Goal: Task Accomplishment & Management: Complete application form

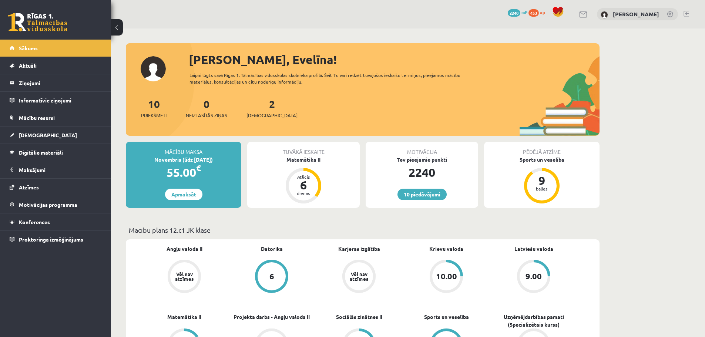
click at [420, 194] on link "10 piedāvājumi" at bounding box center [422, 194] width 49 height 11
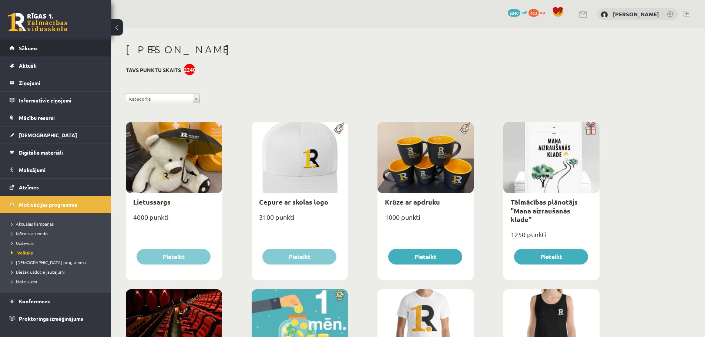
click at [26, 48] on span "Sākums" at bounding box center [28, 48] width 19 height 7
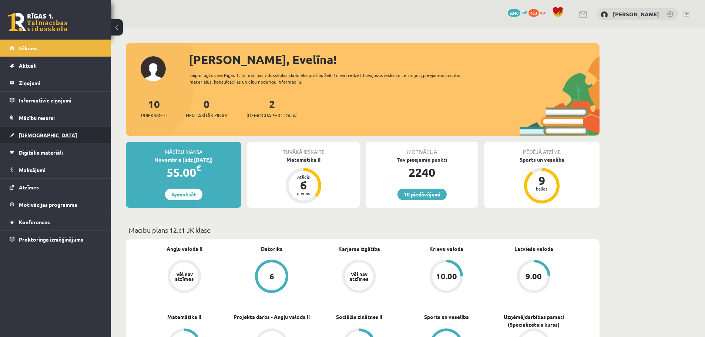
click at [28, 137] on span "[DEMOGRAPHIC_DATA]" at bounding box center [48, 135] width 58 height 7
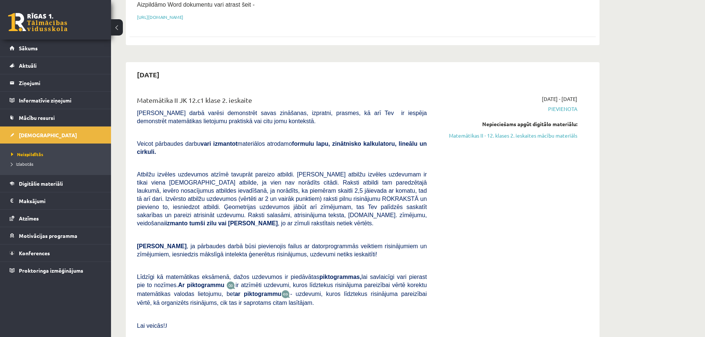
scroll to position [170, 0]
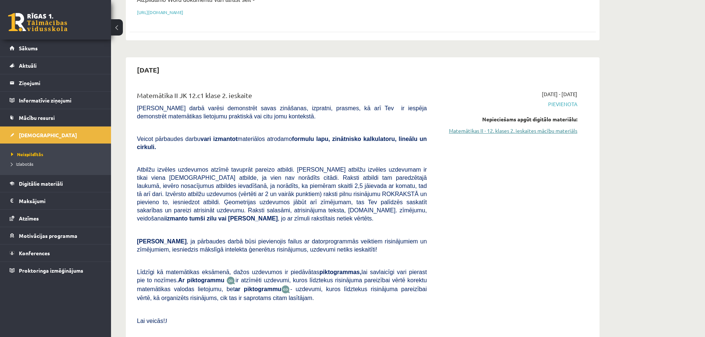
click at [554, 132] on link "Matemātikas II - 12. klases 2. ieskaites mācību materiāls" at bounding box center [508, 131] width 140 height 8
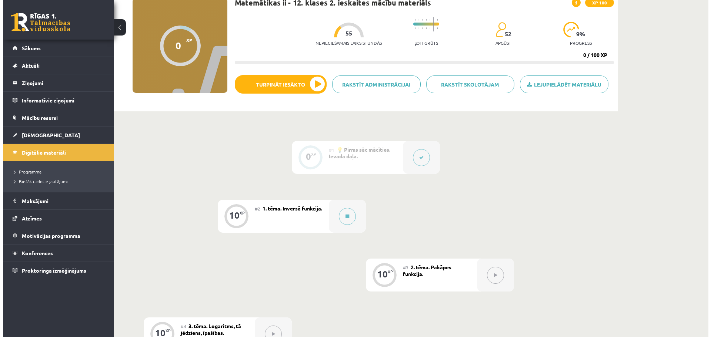
scroll to position [59, 0]
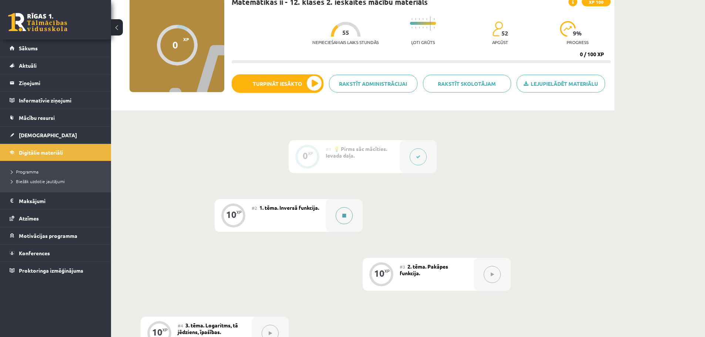
click at [341, 219] on button at bounding box center [344, 215] width 17 height 17
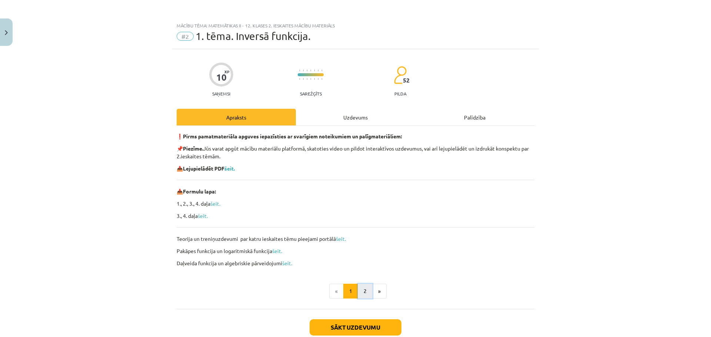
click at [358, 292] on button "2" at bounding box center [365, 291] width 15 height 15
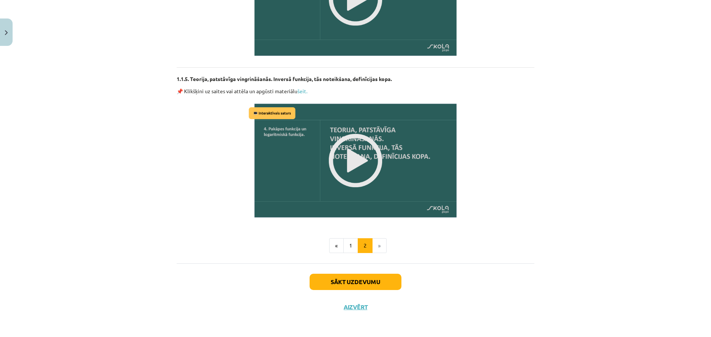
scroll to position [865, 0]
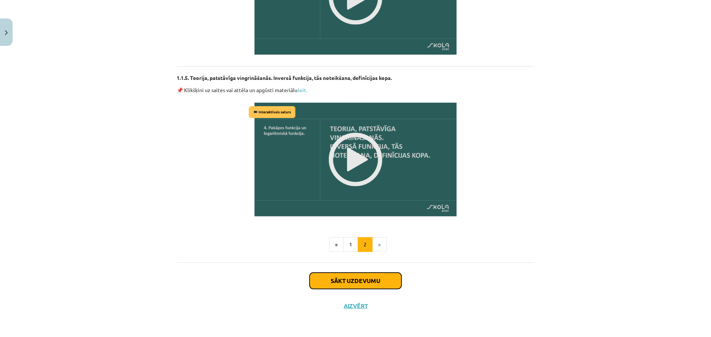
click at [333, 279] on button "Sākt uzdevumu" at bounding box center [356, 281] width 92 height 16
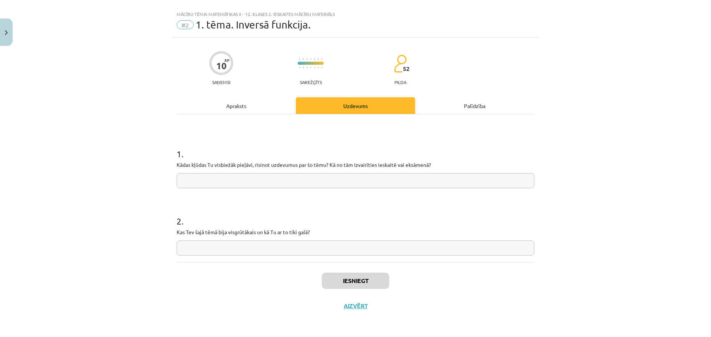
click at [232, 179] on input "text" at bounding box center [356, 180] width 358 height 15
type input "*"
click at [237, 252] on input "*" at bounding box center [356, 248] width 358 height 15
type input "*"
click at [349, 274] on button "Iesniegt" at bounding box center [355, 281] width 67 height 16
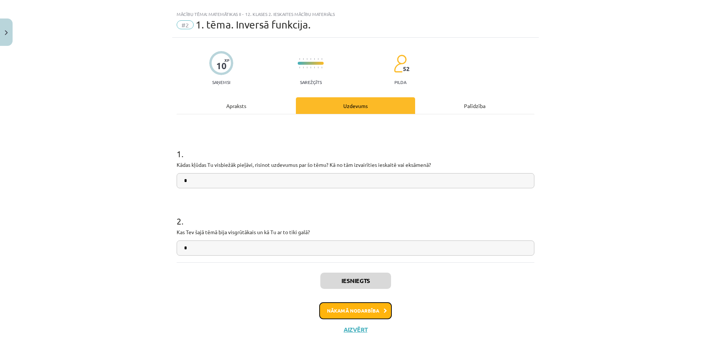
click at [349, 311] on button "Nākamā nodarbība" at bounding box center [355, 311] width 73 height 17
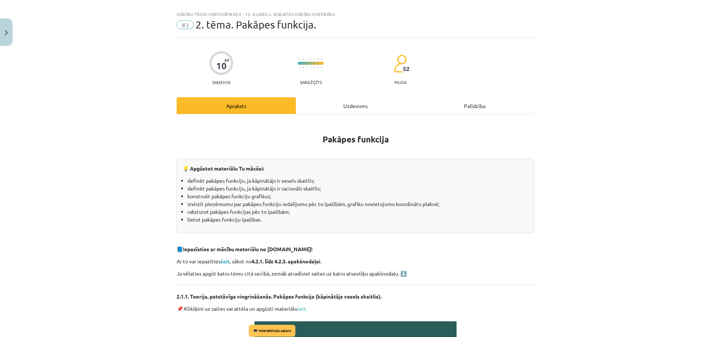
scroll to position [19, 0]
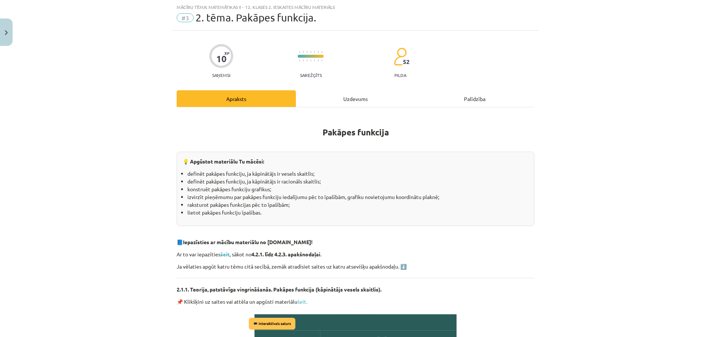
click at [349, 95] on div "Uzdevums" at bounding box center [355, 98] width 119 height 17
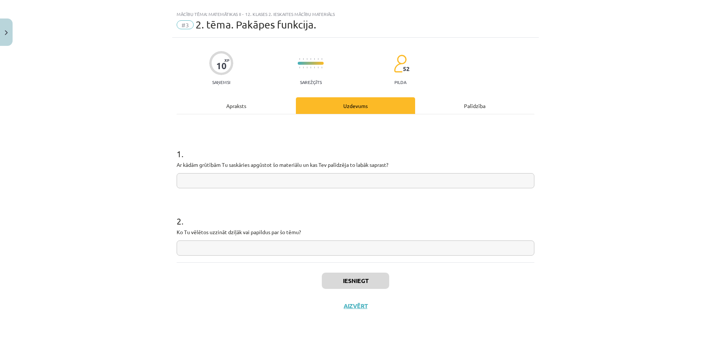
click at [271, 182] on input "text" at bounding box center [356, 180] width 358 height 15
type input "*"
click at [258, 246] on input "*" at bounding box center [356, 248] width 358 height 15
type input "*"
click at [339, 280] on button "Iesniegt" at bounding box center [355, 281] width 67 height 16
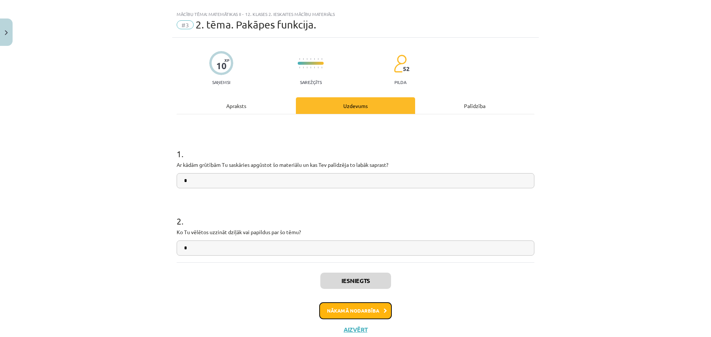
click at [330, 304] on button "Nākamā nodarbība" at bounding box center [355, 311] width 73 height 17
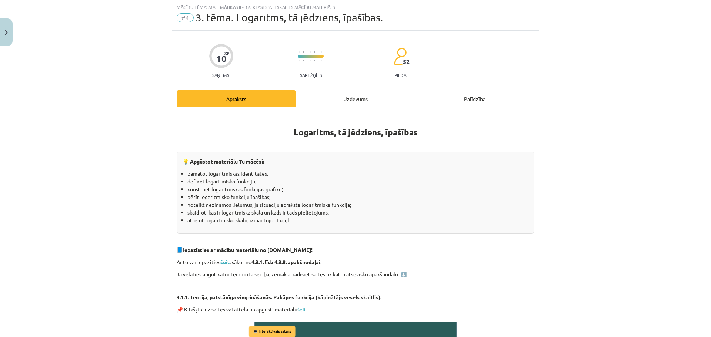
click at [362, 96] on div "Uzdevums" at bounding box center [355, 98] width 119 height 17
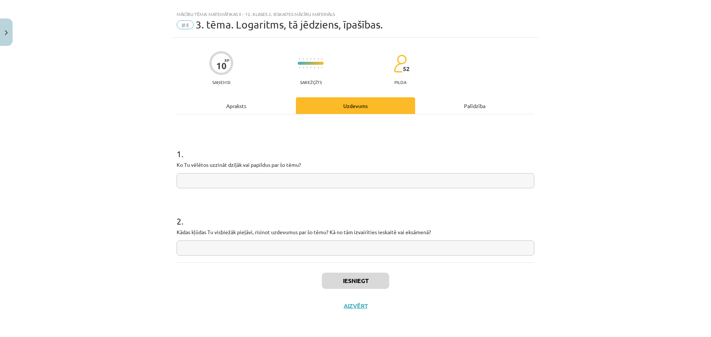
click at [268, 181] on input "text" at bounding box center [356, 180] width 358 height 15
type input "*"
click at [260, 248] on input "text" at bounding box center [356, 248] width 358 height 15
type input "*"
click at [341, 283] on button "Iesniegt" at bounding box center [355, 281] width 67 height 16
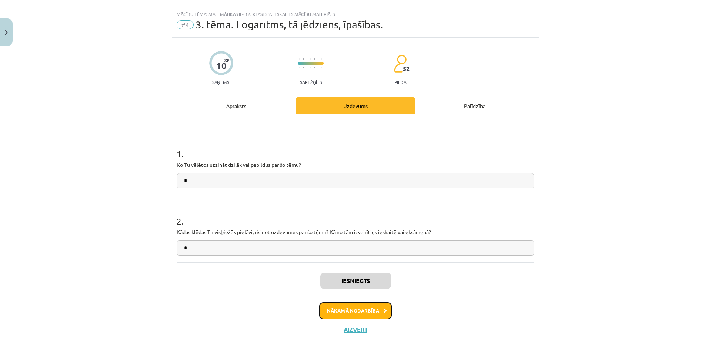
click at [347, 306] on button "Nākamā nodarbība" at bounding box center [355, 311] width 73 height 17
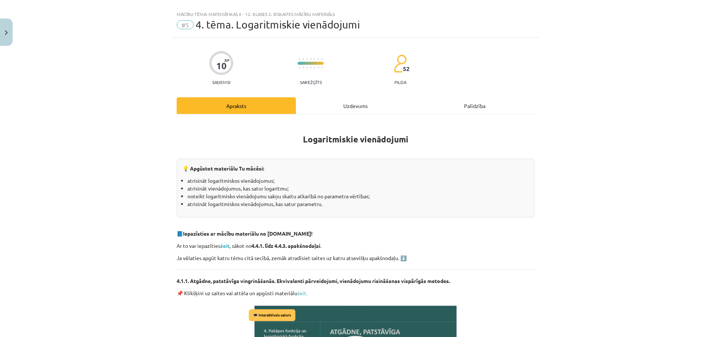
scroll to position [19, 0]
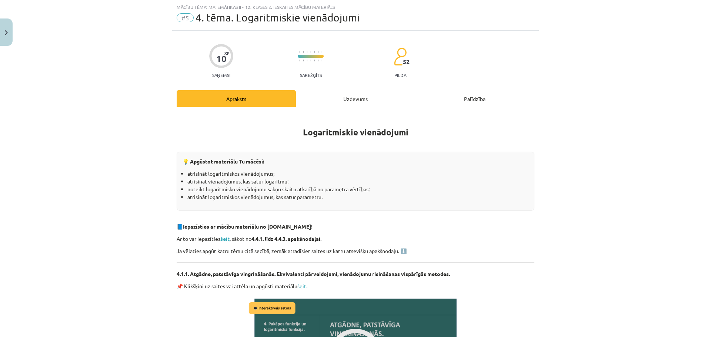
click at [343, 91] on div "Uzdevums" at bounding box center [355, 98] width 119 height 17
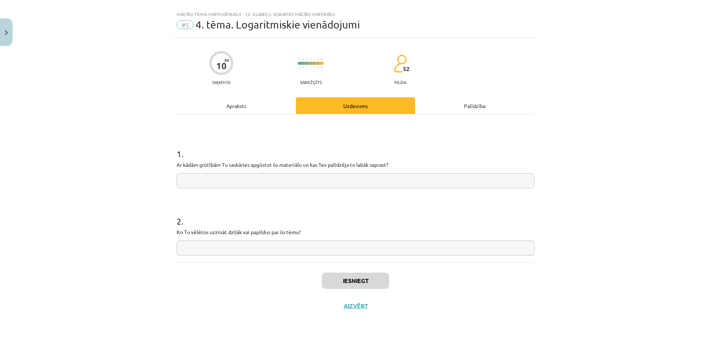
click at [289, 182] on input "text" at bounding box center [356, 180] width 358 height 15
type input "*"
click at [273, 251] on input "*" at bounding box center [356, 248] width 358 height 15
type input "*"
click at [333, 281] on button "Iesniegt" at bounding box center [355, 281] width 67 height 16
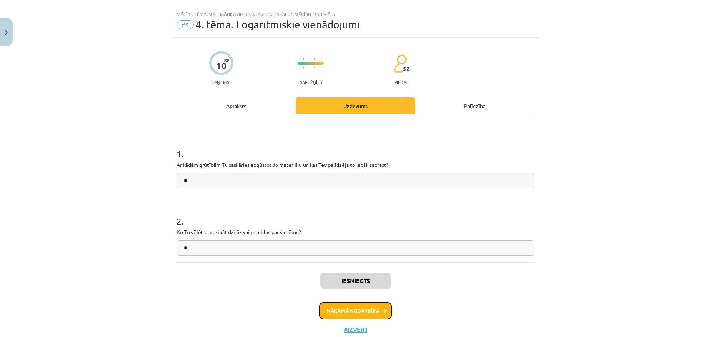
click at [343, 312] on button "Nākamā nodarbība" at bounding box center [355, 311] width 73 height 17
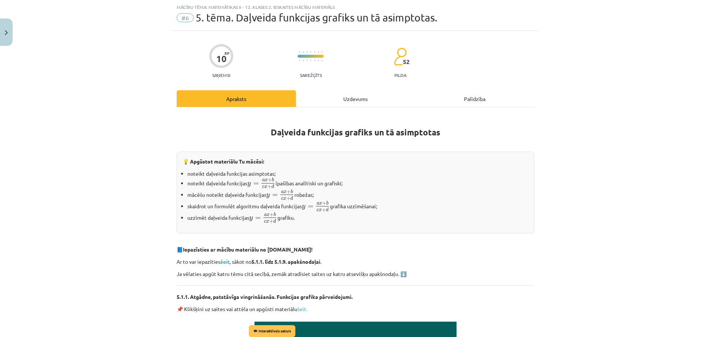
click at [354, 103] on div "Uzdevums" at bounding box center [355, 98] width 119 height 17
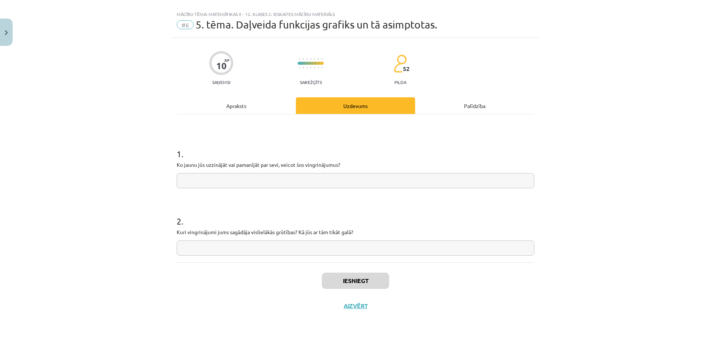
click at [325, 181] on input "text" at bounding box center [356, 180] width 358 height 15
type input "*"
click at [306, 248] on input "*" at bounding box center [356, 248] width 358 height 15
type input "*"
click at [336, 280] on button "Iesniegt" at bounding box center [355, 281] width 67 height 16
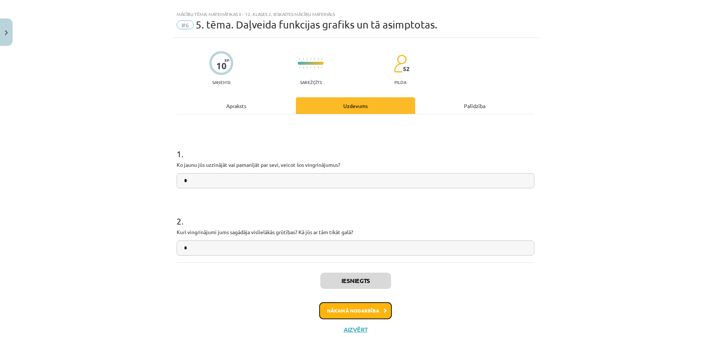
click at [341, 311] on button "Nākamā nodarbība" at bounding box center [355, 311] width 73 height 17
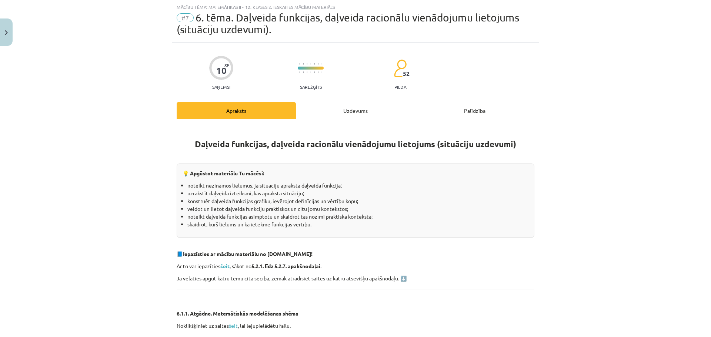
click at [365, 104] on div "Uzdevums" at bounding box center [355, 110] width 119 height 17
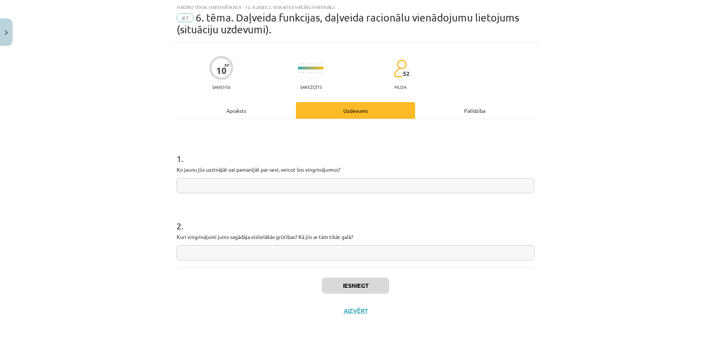
click at [240, 105] on div "Apraksts" at bounding box center [236, 110] width 119 height 17
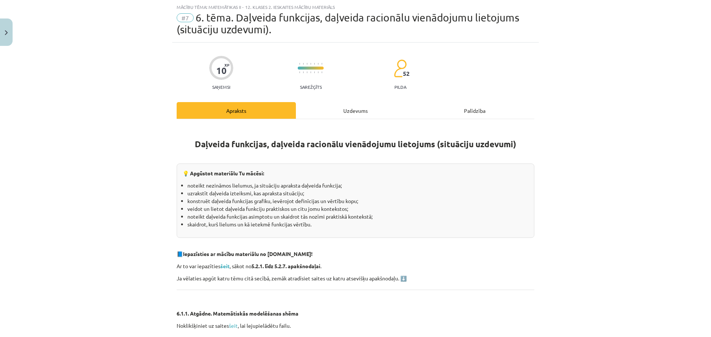
click at [344, 106] on div "Uzdevums" at bounding box center [355, 110] width 119 height 17
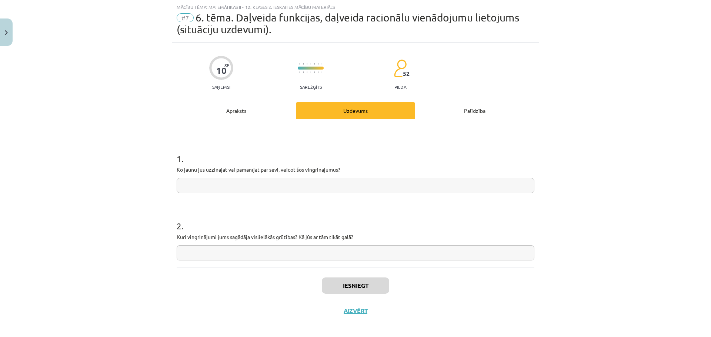
click at [305, 183] on input "text" at bounding box center [356, 185] width 358 height 15
type input "*"
click at [275, 254] on input "text" at bounding box center [356, 253] width 358 height 15
type input "*"
click at [337, 283] on button "Iesniegt" at bounding box center [355, 286] width 67 height 16
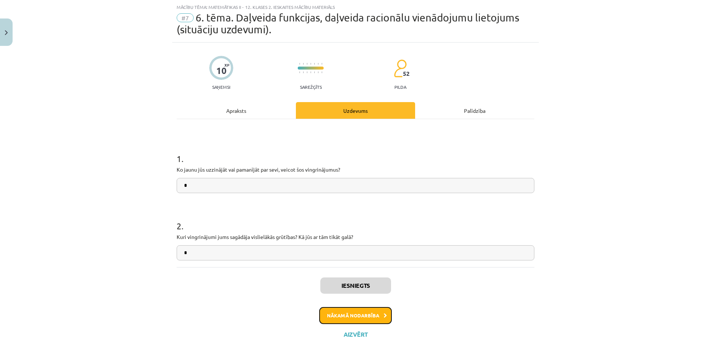
click at [341, 314] on button "Nākamā nodarbība" at bounding box center [355, 315] width 73 height 17
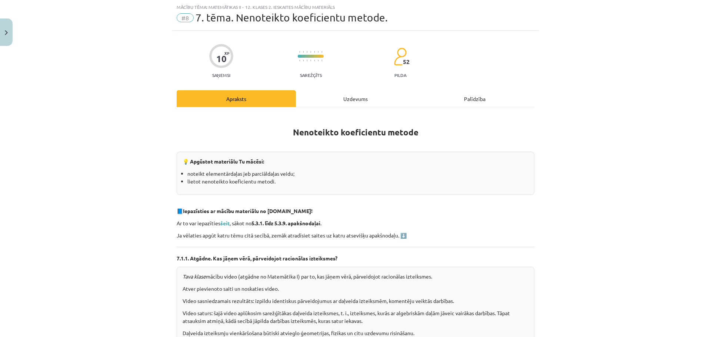
click at [345, 96] on div "Uzdevums" at bounding box center [355, 98] width 119 height 17
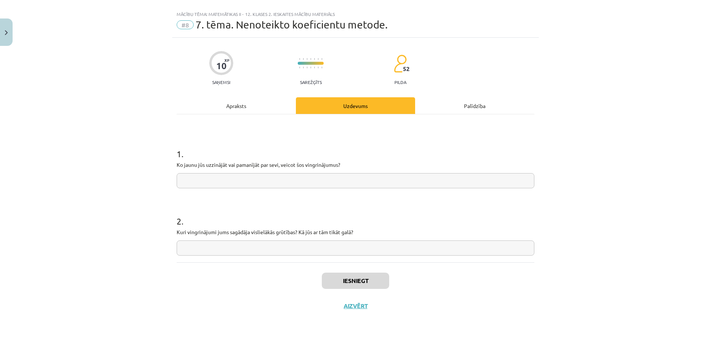
scroll to position [11, 0]
click at [250, 113] on div "Apraksts" at bounding box center [236, 105] width 119 height 17
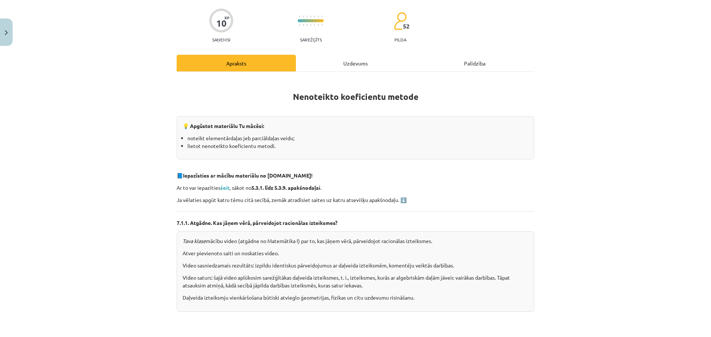
scroll to position [23, 0]
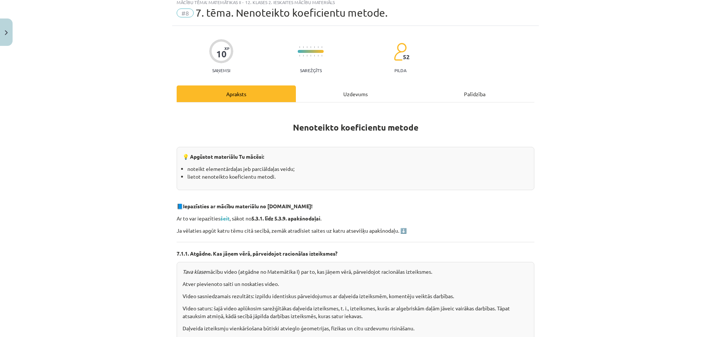
click at [350, 102] on div "Uzdevums" at bounding box center [355, 94] width 119 height 17
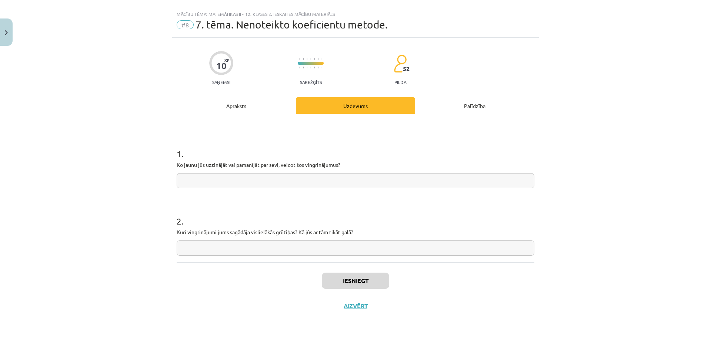
scroll to position [11, 0]
click at [289, 189] on form "1 . Ko jaunu jūs uzzinājāt vai pamanījāt par sevi, veicot šos vingrinājumus? 2 …" at bounding box center [356, 196] width 358 height 120
click at [289, 183] on input "text" at bounding box center [356, 180] width 358 height 15
type input "**"
click at [275, 245] on input "text" at bounding box center [356, 248] width 358 height 15
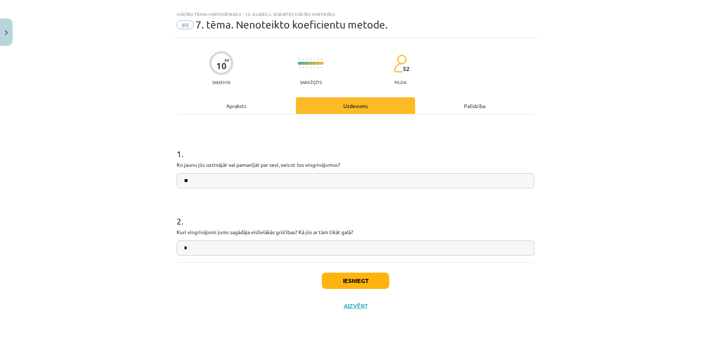
type input "*"
click at [354, 280] on button "Iesniegt" at bounding box center [355, 281] width 67 height 16
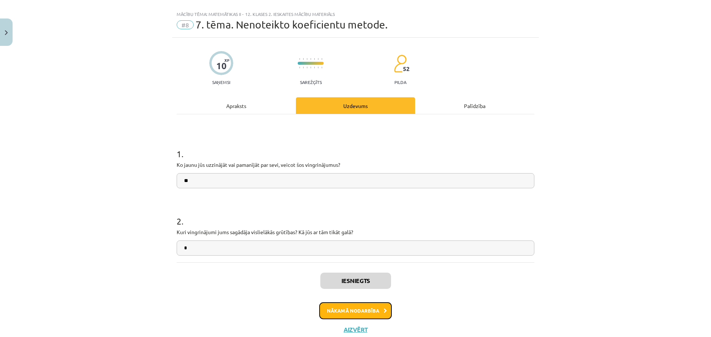
click at [368, 308] on button "Nākamā nodarbība" at bounding box center [355, 311] width 73 height 17
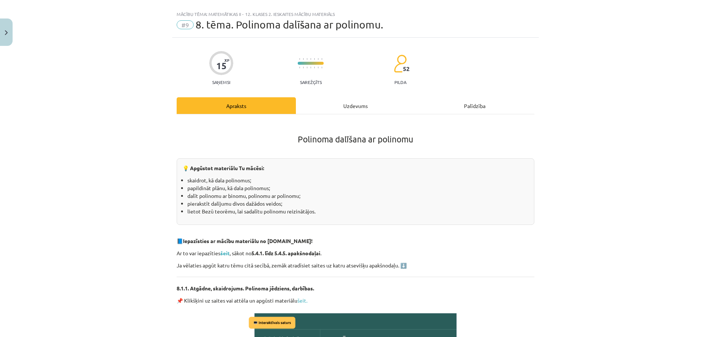
scroll to position [19, 0]
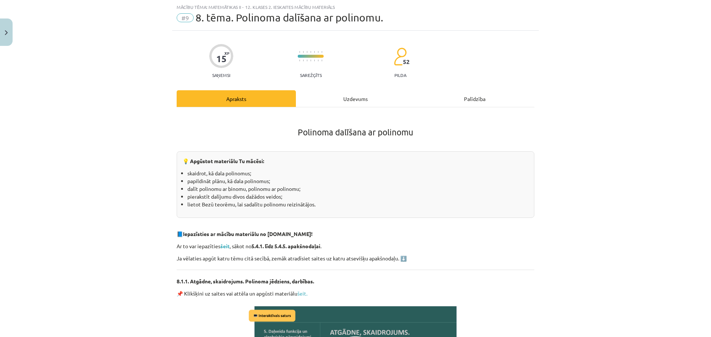
click at [345, 100] on div "Uzdevums" at bounding box center [355, 98] width 119 height 17
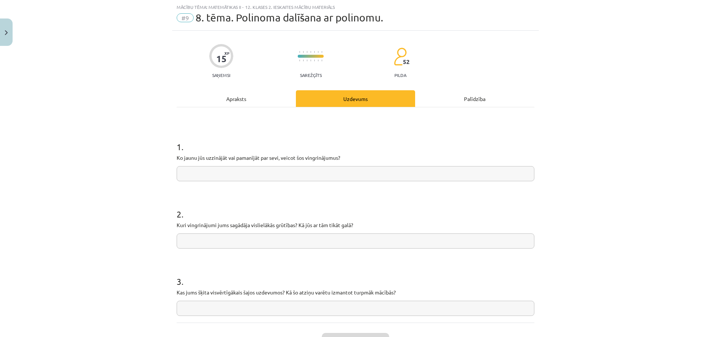
click at [247, 101] on div "Apraksts" at bounding box center [236, 98] width 119 height 17
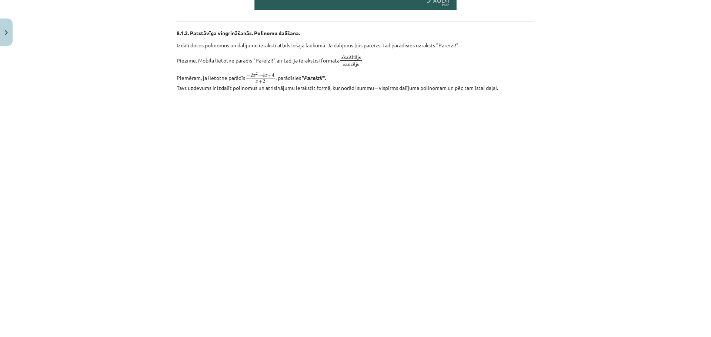
scroll to position [400, 0]
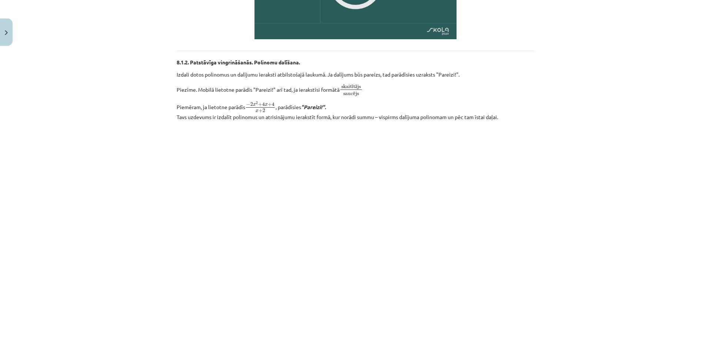
click at [561, 84] on div "Mācību tēma: Matemātikas ii - 12. klases 2. ieskaites mācību materiāls #9 8. tē…" at bounding box center [355, 168] width 711 height 337
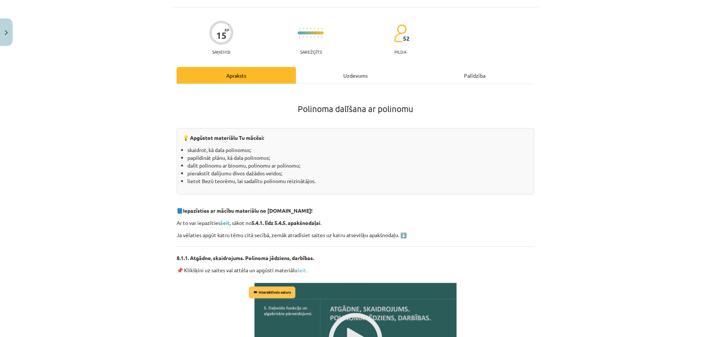
scroll to position [0, 0]
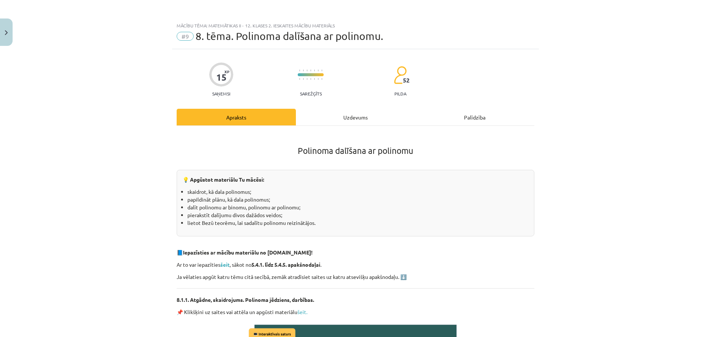
click at [358, 117] on div "Uzdevums" at bounding box center [355, 117] width 119 height 17
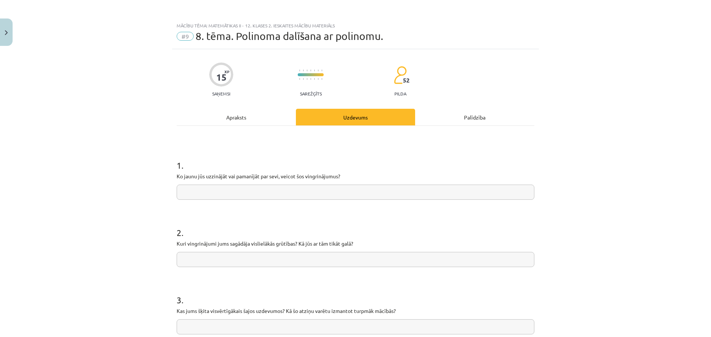
scroll to position [19, 0]
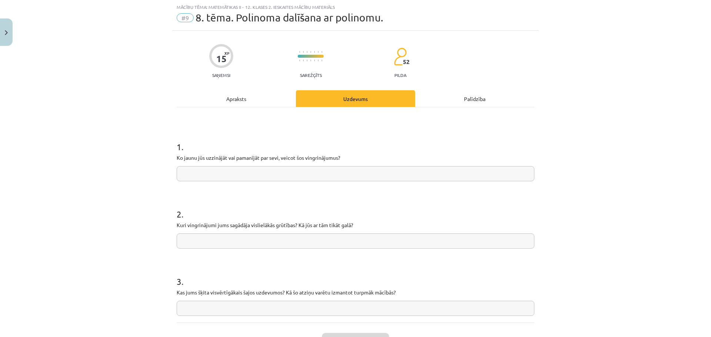
click at [298, 171] on input "text" at bounding box center [356, 173] width 358 height 15
type input "*"
click at [285, 241] on input "*" at bounding box center [356, 241] width 358 height 15
type input "*"
click at [244, 310] on input "text" at bounding box center [356, 308] width 358 height 15
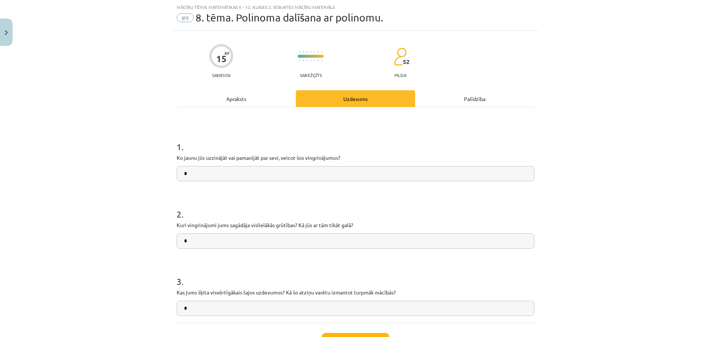
type input "*"
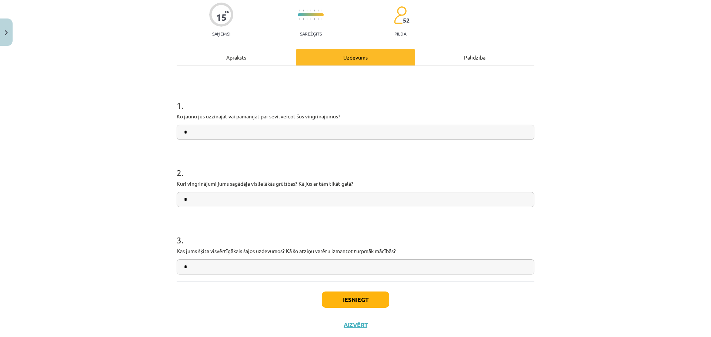
scroll to position [62, 0]
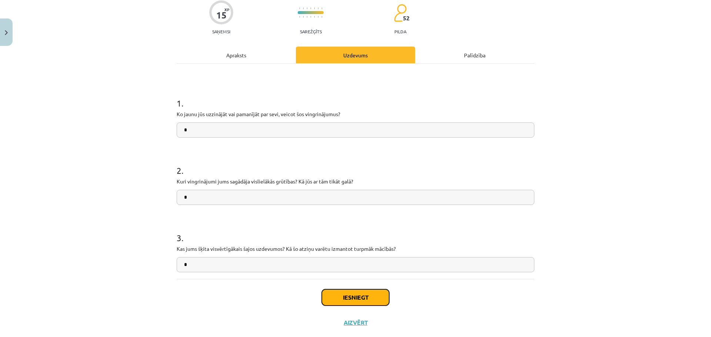
click at [360, 302] on button "Iesniegt" at bounding box center [355, 298] width 67 height 16
click at [357, 323] on button "Nākamā nodarbība" at bounding box center [355, 327] width 73 height 17
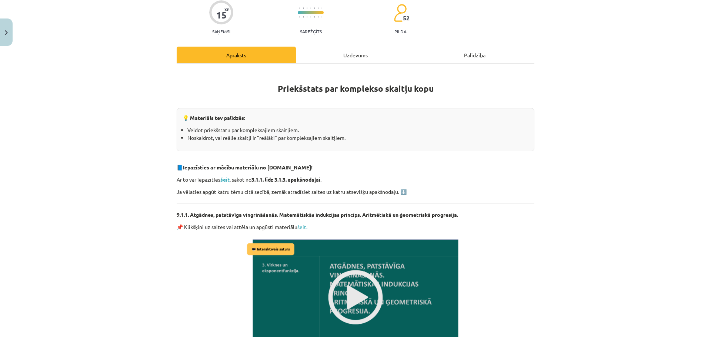
scroll to position [19, 0]
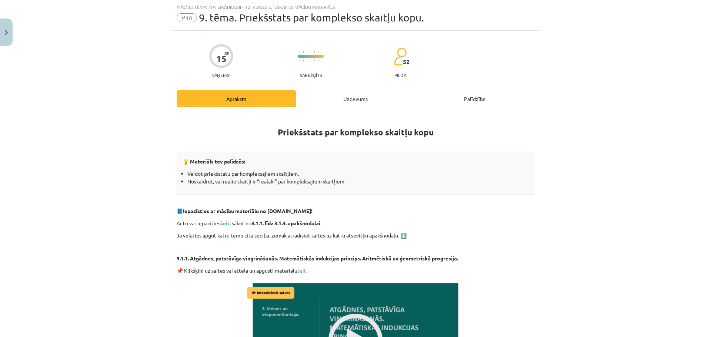
click at [364, 101] on div "Uzdevums" at bounding box center [355, 98] width 119 height 17
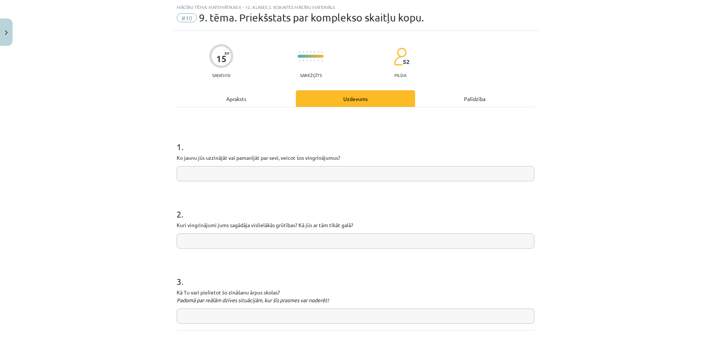
click at [310, 172] on input "text" at bounding box center [356, 173] width 358 height 15
type input "*"
click at [294, 237] on input "text" at bounding box center [356, 241] width 358 height 15
type input "*"
click at [264, 317] on input "*" at bounding box center [356, 316] width 358 height 15
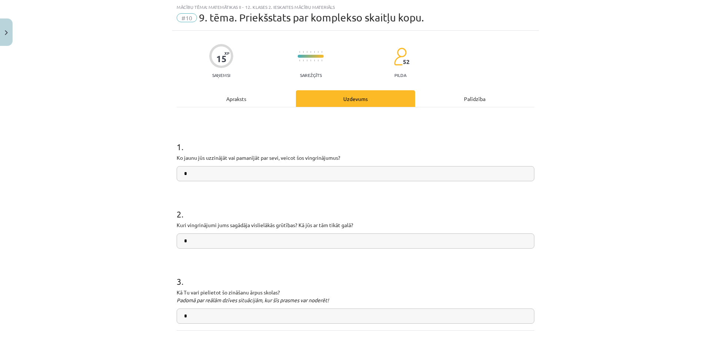
type input "*"
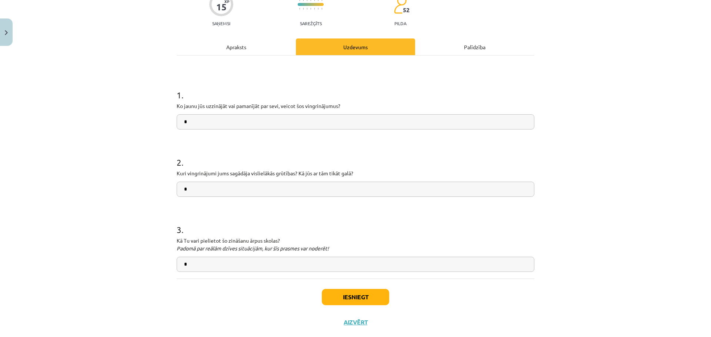
scroll to position [87, 0]
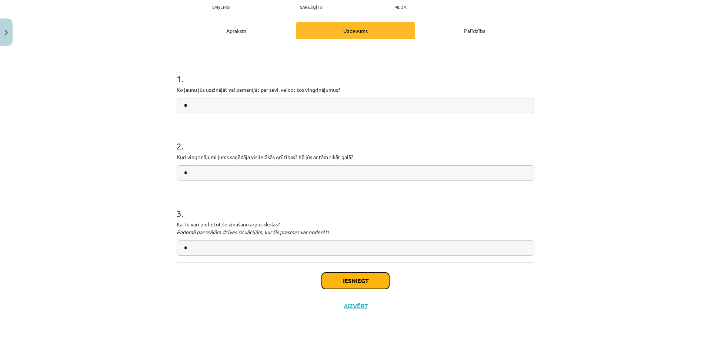
click at [351, 277] on button "Iesniegt" at bounding box center [355, 281] width 67 height 16
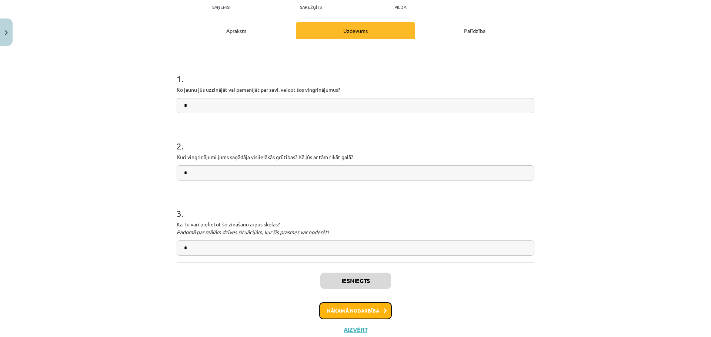
click at [344, 312] on button "Nākamā nodarbība" at bounding box center [355, 311] width 73 height 17
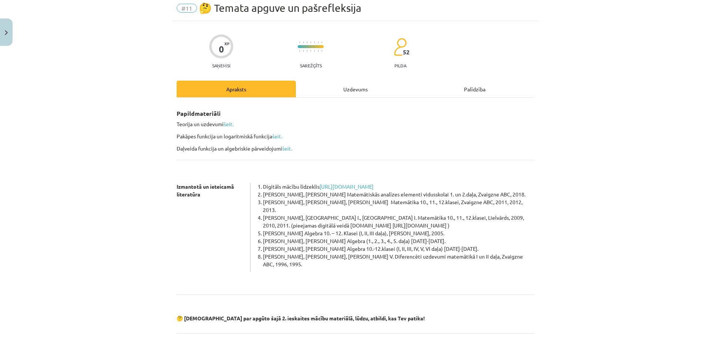
scroll to position [19, 0]
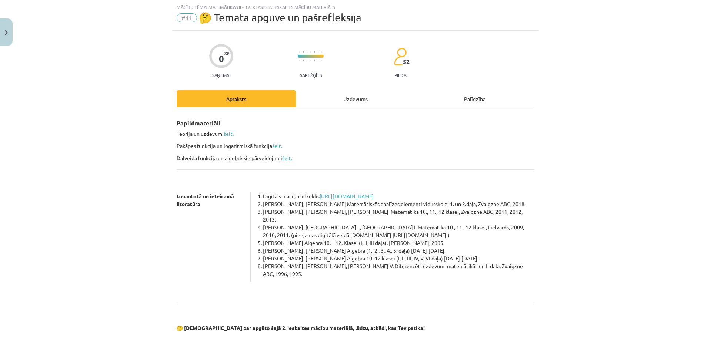
click at [340, 98] on div "Uzdevums" at bounding box center [355, 98] width 119 height 17
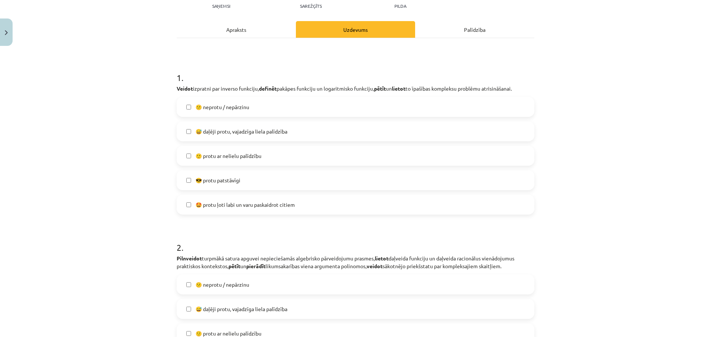
scroll to position [94, 0]
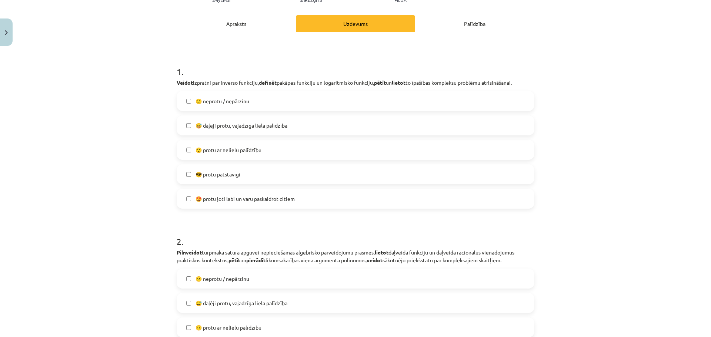
click at [369, 123] on label "😅 daļēji protu, vajadzīga liela palīdzība" at bounding box center [355, 125] width 356 height 19
click at [366, 146] on label "🙂 protu ar nelielu palīdzību" at bounding box center [355, 150] width 356 height 19
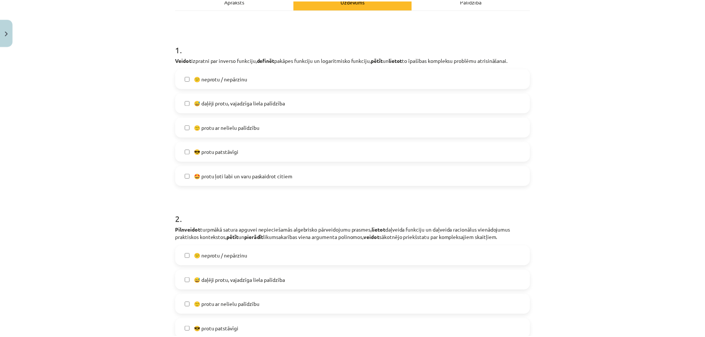
scroll to position [229, 0]
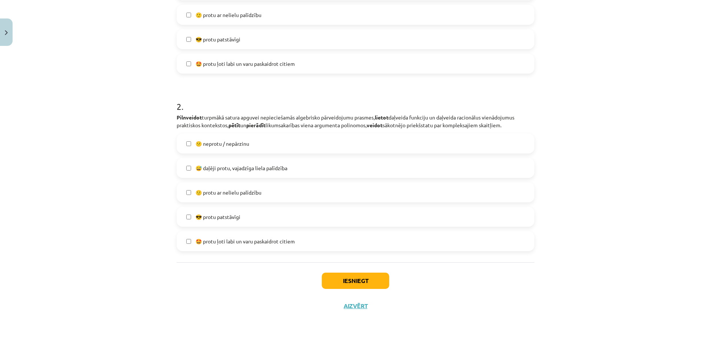
click at [273, 171] on span "😅 daļēji protu, vajadzīga liela palīdzība" at bounding box center [242, 168] width 92 height 8
click at [283, 193] on label "🙂 protu ar nelielu palīdzību" at bounding box center [355, 192] width 356 height 19
click at [347, 284] on button "Iesniegt" at bounding box center [355, 281] width 67 height 16
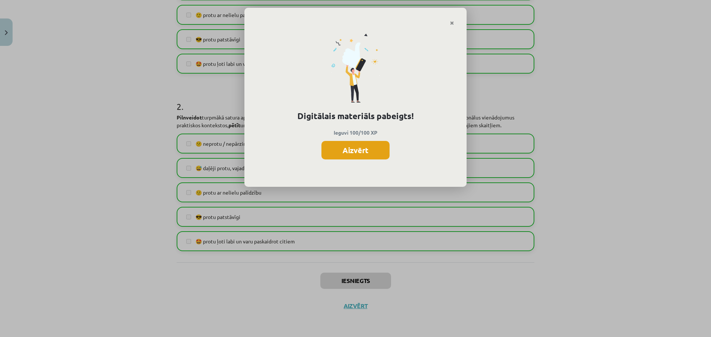
click at [361, 152] on button "Aizvērt" at bounding box center [355, 150] width 68 height 19
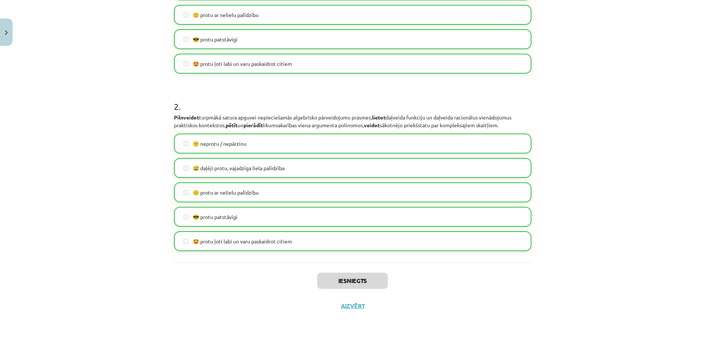
click at [353, 311] on div "Iesniegts Aizvērt" at bounding box center [353, 289] width 358 height 52
click at [351, 306] on button "Aizvērt" at bounding box center [353, 306] width 28 height 7
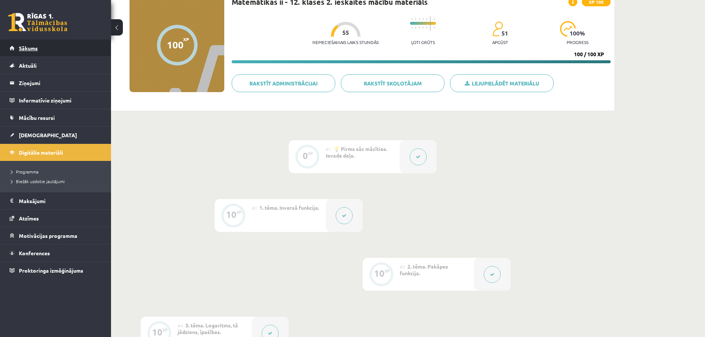
click at [35, 48] on span "Sākums" at bounding box center [28, 48] width 19 height 7
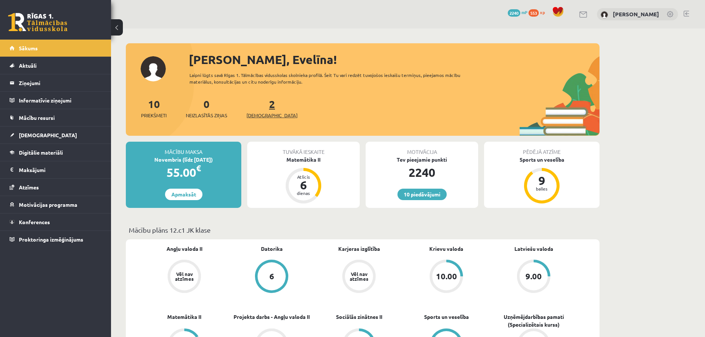
click at [257, 107] on link "2 Ieskaites" at bounding box center [272, 108] width 51 height 22
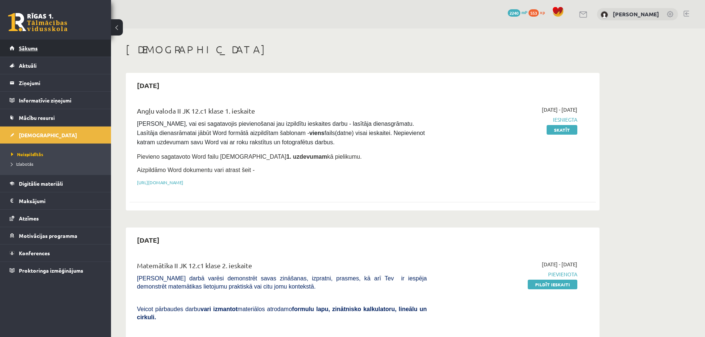
click at [26, 49] on span "Sākums" at bounding box center [28, 48] width 19 height 7
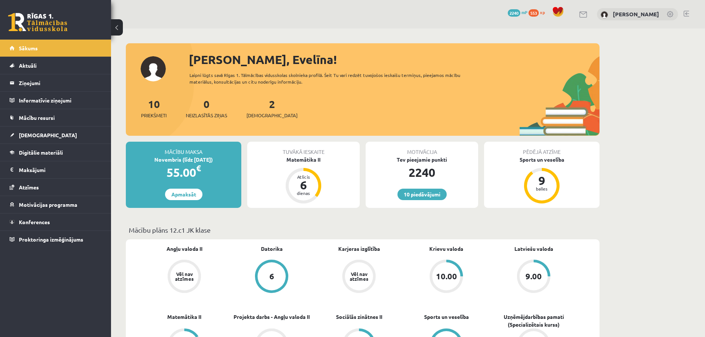
click at [257, 111] on div "2 Ieskaites" at bounding box center [272, 107] width 51 height 23
click at [261, 114] on span "[DEMOGRAPHIC_DATA]" at bounding box center [272, 115] width 51 height 7
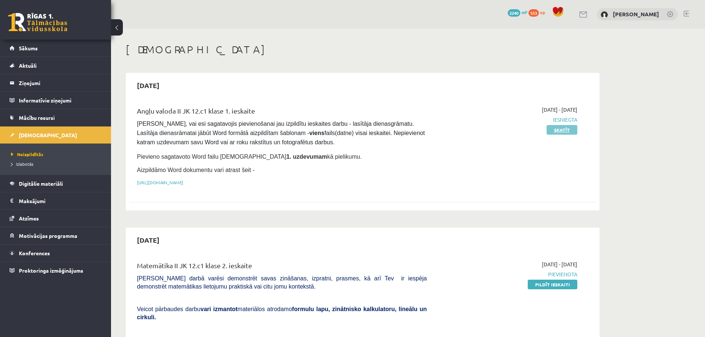
click at [560, 131] on link "Skatīt" at bounding box center [562, 130] width 31 height 10
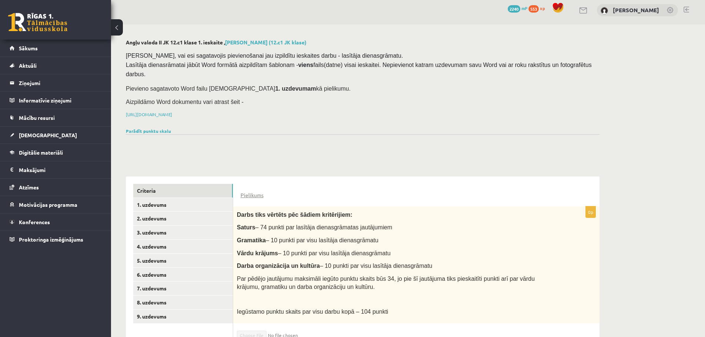
scroll to position [4, 0]
click at [51, 51] on link "Sākums" at bounding box center [56, 48] width 92 height 17
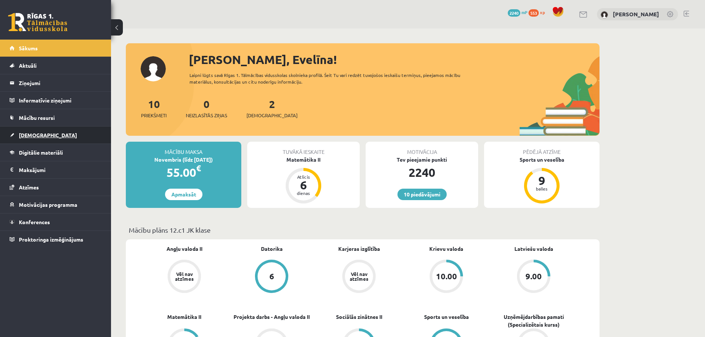
click at [36, 135] on span "[DEMOGRAPHIC_DATA]" at bounding box center [48, 135] width 58 height 7
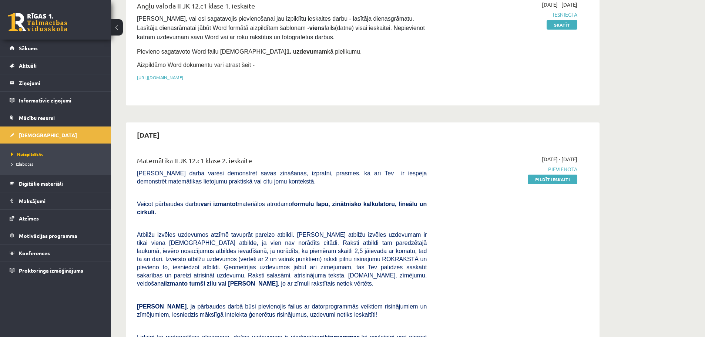
scroll to position [100, 0]
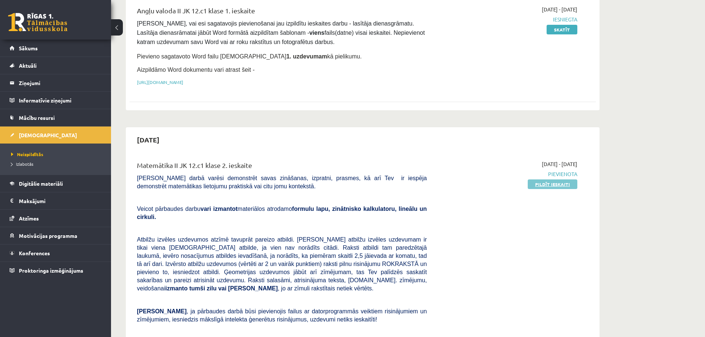
click at [538, 184] on link "Pildīt ieskaiti" at bounding box center [553, 185] width 50 height 10
click at [69, 50] on link "Sākums" at bounding box center [56, 48] width 92 height 17
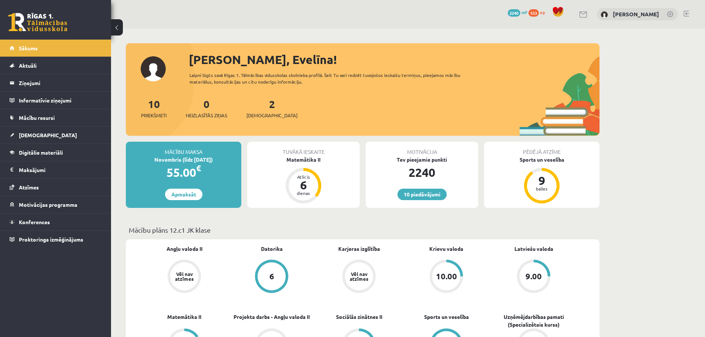
click at [30, 138] on span "[DEMOGRAPHIC_DATA]" at bounding box center [48, 135] width 58 height 7
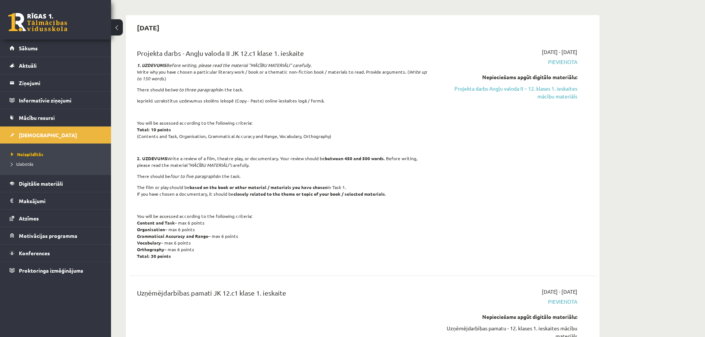
scroll to position [506, 0]
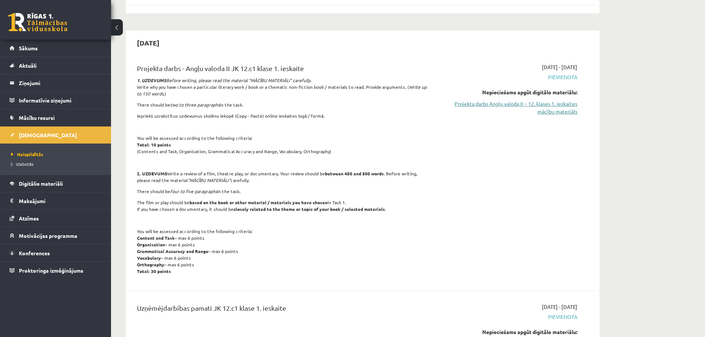
click at [565, 100] on link "Projekta darbs Angļu valoda II – 12. klases 1. ieskaites mācību materiāls" at bounding box center [508, 108] width 140 height 16
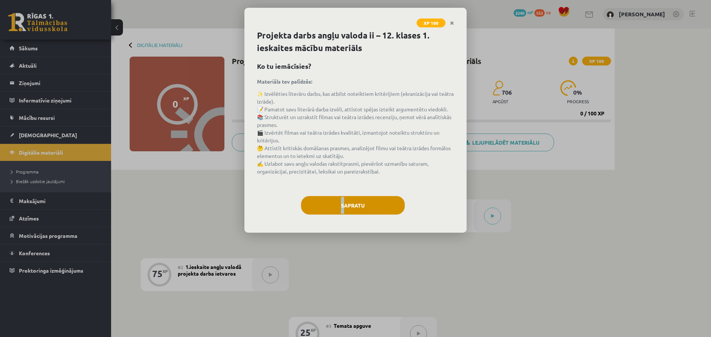
drag, startPoint x: 343, startPoint y: 195, endPoint x: 345, endPoint y: 203, distance: 7.7
click at [345, 203] on div "Projekta darbs angļu valoda ii – 12. klases 1. ieskaites mācību materiāls Ko tu…" at bounding box center [355, 131] width 222 height 204
click at [345, 203] on button "Sapratu" at bounding box center [353, 205] width 104 height 19
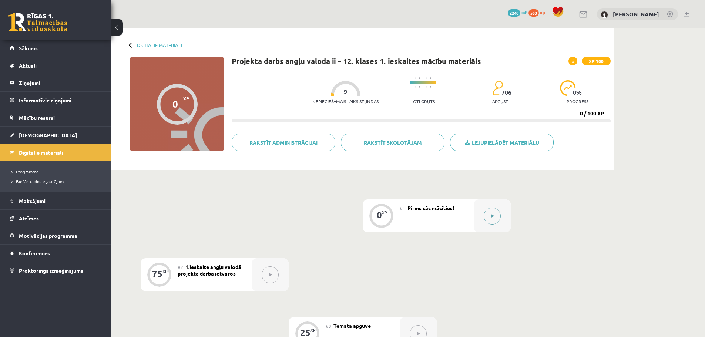
click at [494, 217] on icon at bounding box center [492, 216] width 3 height 4
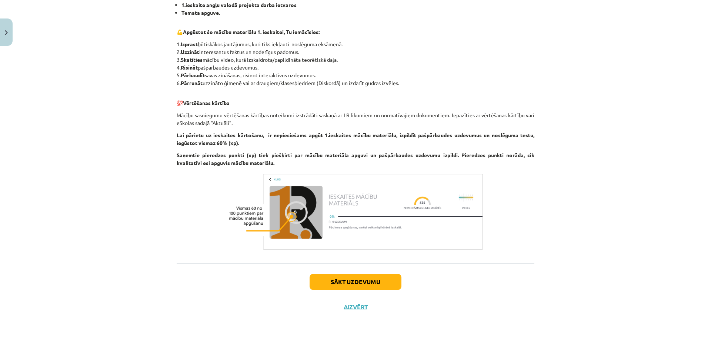
scroll to position [180, 0]
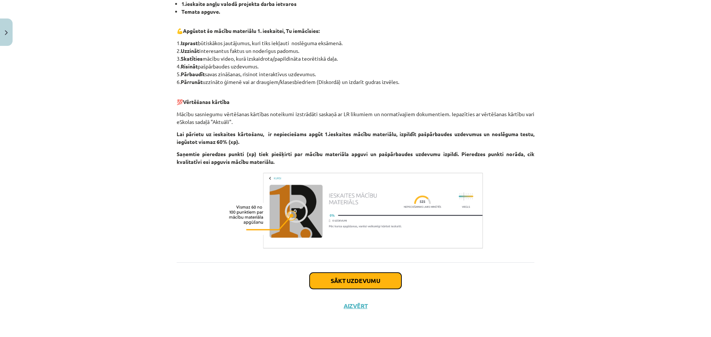
click at [338, 279] on button "Sākt uzdevumu" at bounding box center [356, 281] width 92 height 16
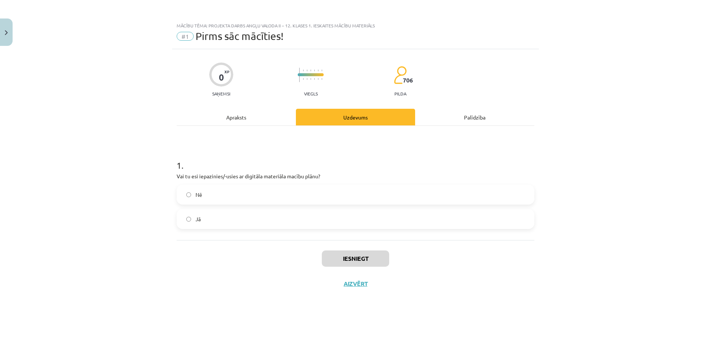
click at [246, 219] on label "Jā" at bounding box center [355, 219] width 356 height 19
click at [341, 258] on button "Iesniegt" at bounding box center [355, 259] width 67 height 16
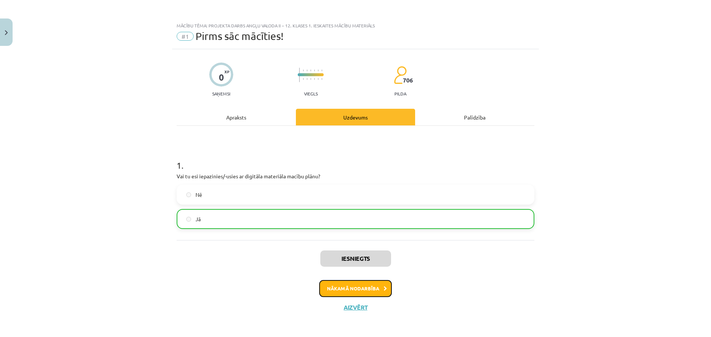
click at [351, 292] on button "Nākamā nodarbība" at bounding box center [355, 288] width 73 height 17
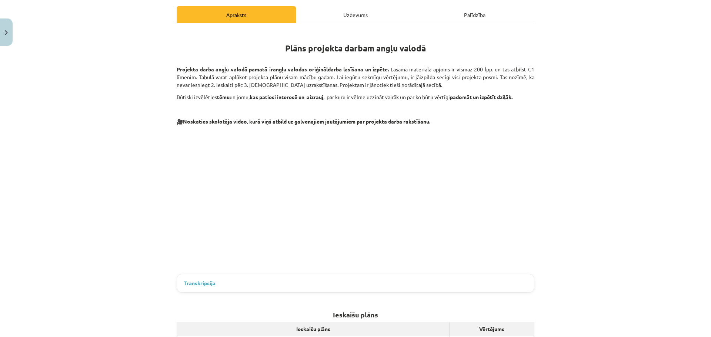
scroll to position [88, 0]
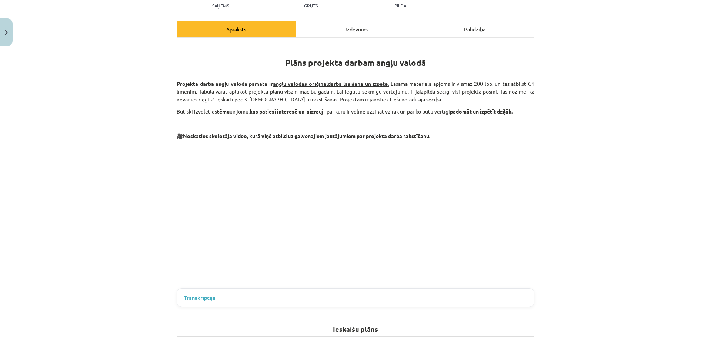
click at [657, 124] on div "Mācību tēma: Projekta darbs angļu valoda ii – 12. klases 1. ieskaites mācību ma…" at bounding box center [355, 168] width 711 height 337
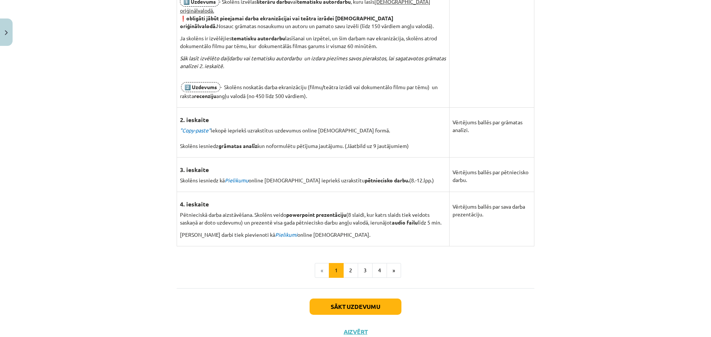
scroll to position [476, 0]
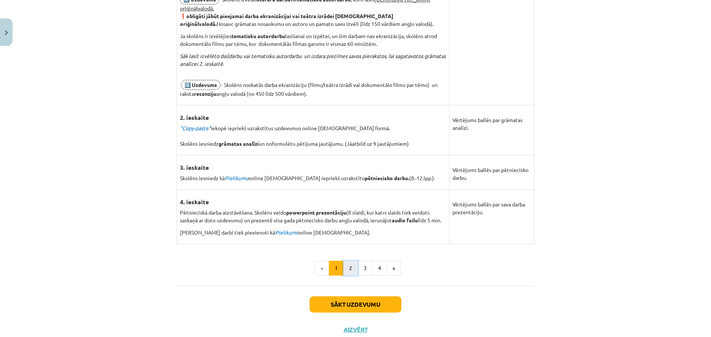
click at [348, 266] on button "2" at bounding box center [350, 268] width 15 height 15
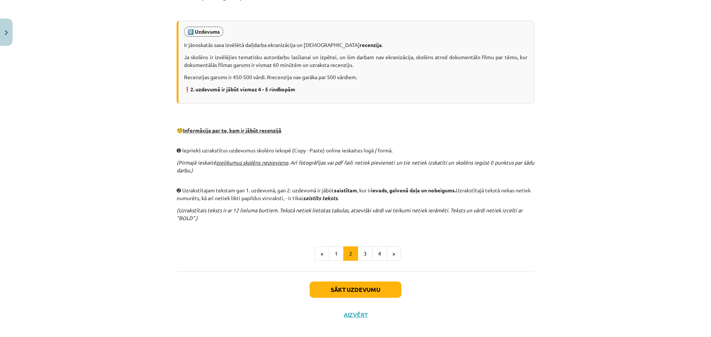
scroll to position [394, 0]
click at [363, 251] on button "3" at bounding box center [365, 253] width 15 height 15
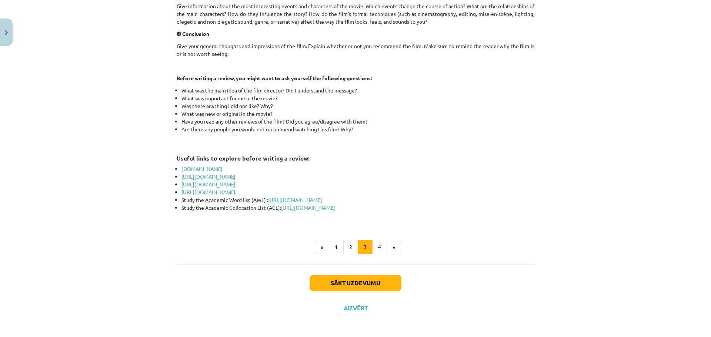
scroll to position [324, 0]
click at [376, 246] on button "4" at bounding box center [379, 246] width 15 height 15
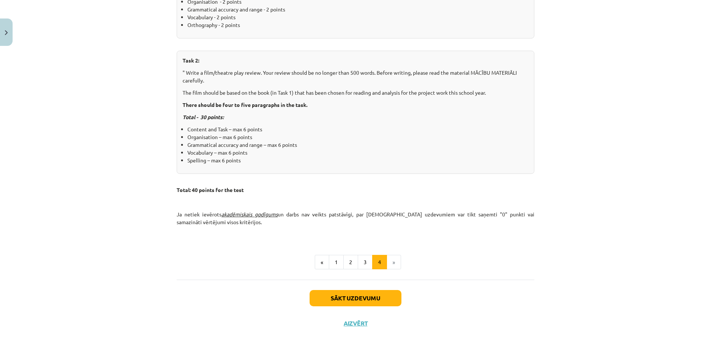
scroll to position [267, 0]
click at [366, 297] on button "Sākt uzdevumu" at bounding box center [356, 298] width 92 height 16
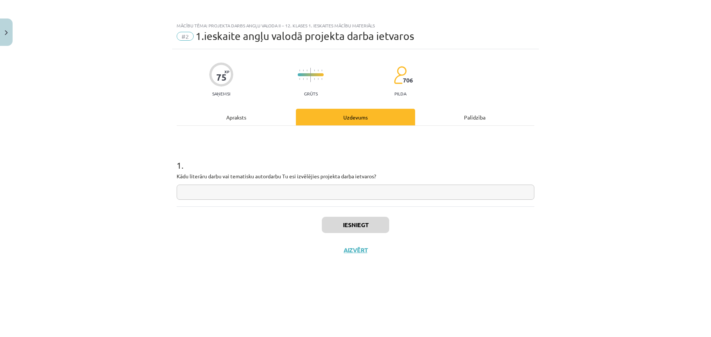
click at [244, 122] on div "Apraksts" at bounding box center [236, 117] width 119 height 17
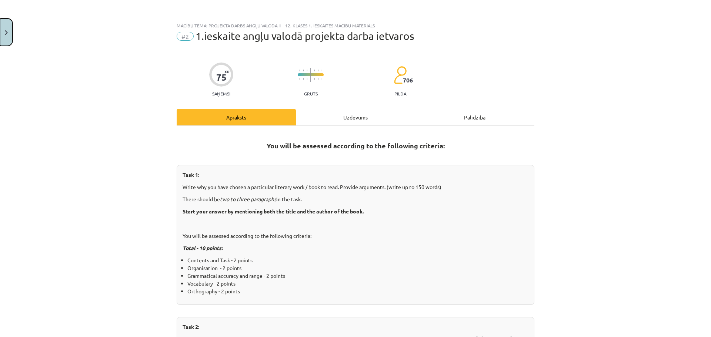
click at [5, 30] on button "Close" at bounding box center [6, 32] width 13 height 27
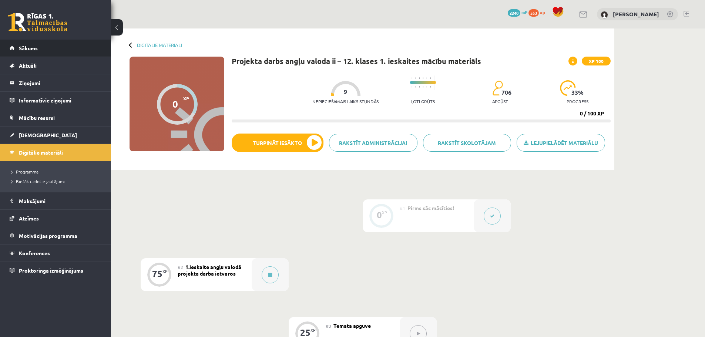
click at [38, 49] on link "Sākums" at bounding box center [56, 48] width 92 height 17
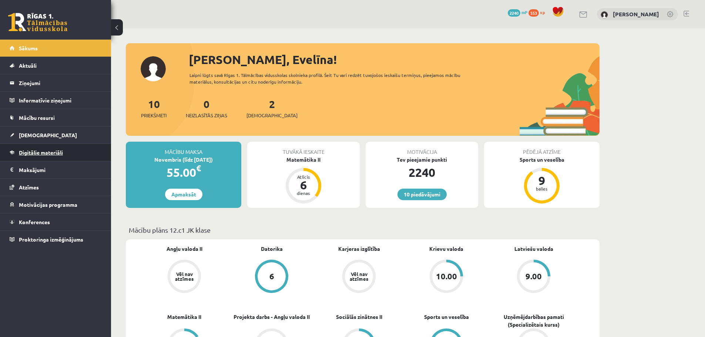
click at [44, 150] on span "Digitālie materiāli" at bounding box center [41, 152] width 44 height 7
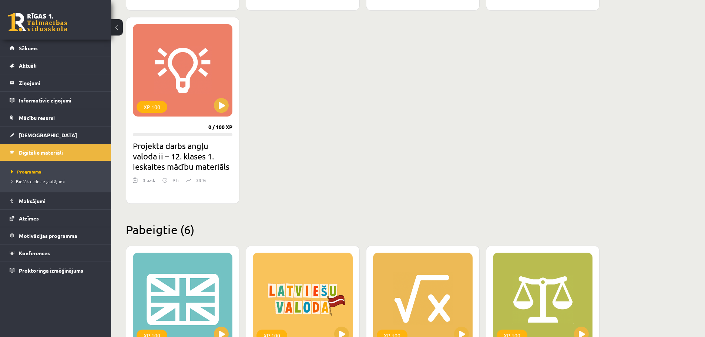
scroll to position [620, 0]
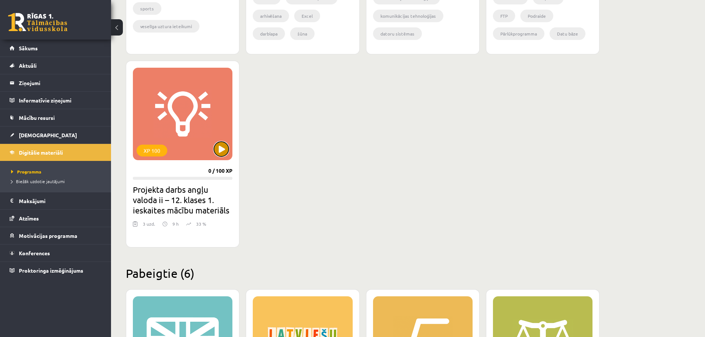
click at [221, 148] on button at bounding box center [221, 149] width 15 height 15
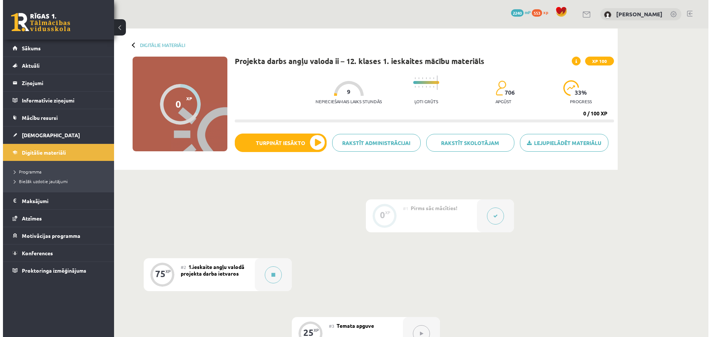
scroll to position [39, 0]
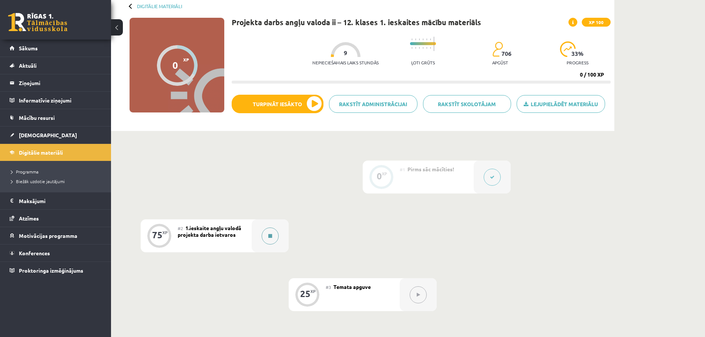
click at [264, 239] on button at bounding box center [270, 236] width 17 height 17
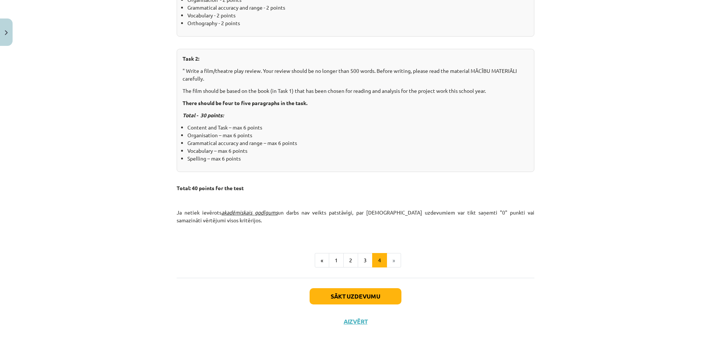
scroll to position [284, 0]
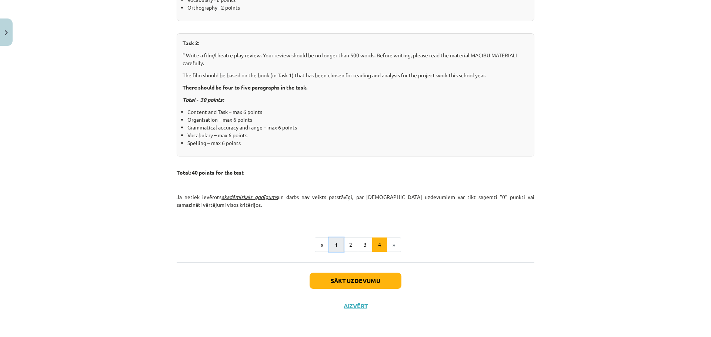
click at [329, 245] on button "1" at bounding box center [336, 245] width 15 height 15
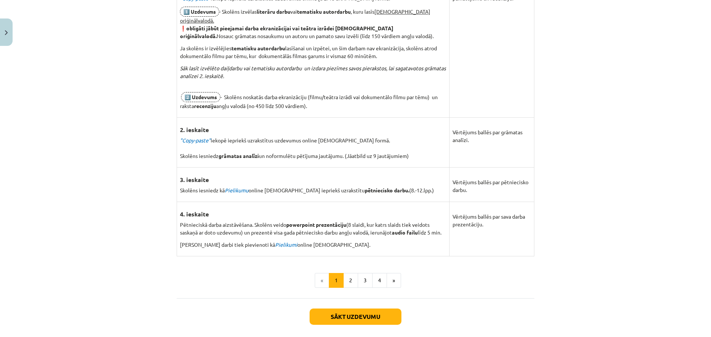
scroll to position [464, 0]
click at [9, 35] on button "Close" at bounding box center [6, 32] width 13 height 27
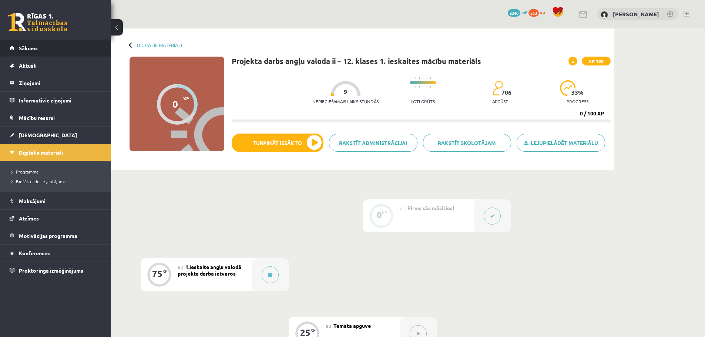
click at [31, 50] on span "Sākums" at bounding box center [28, 48] width 19 height 7
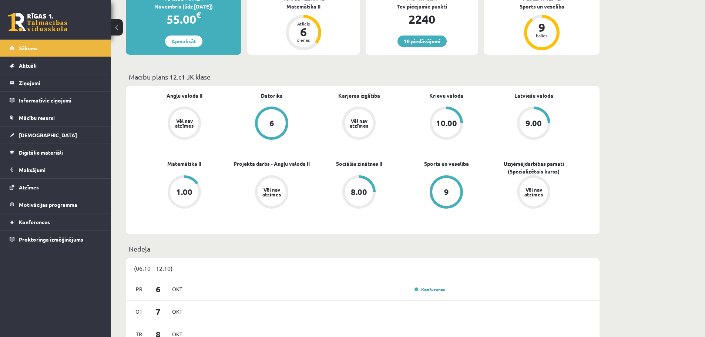
scroll to position [163, 0]
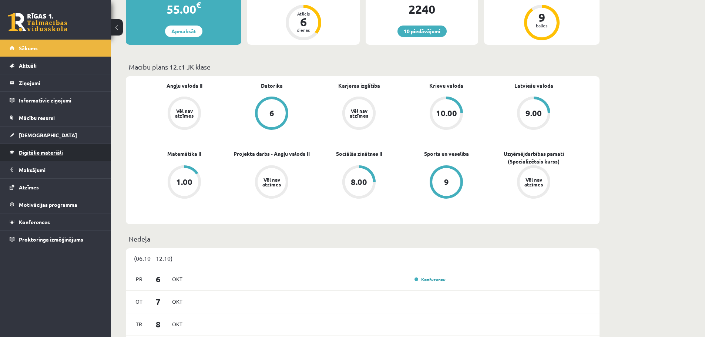
click at [65, 147] on link "Digitālie materiāli" at bounding box center [56, 152] width 92 height 17
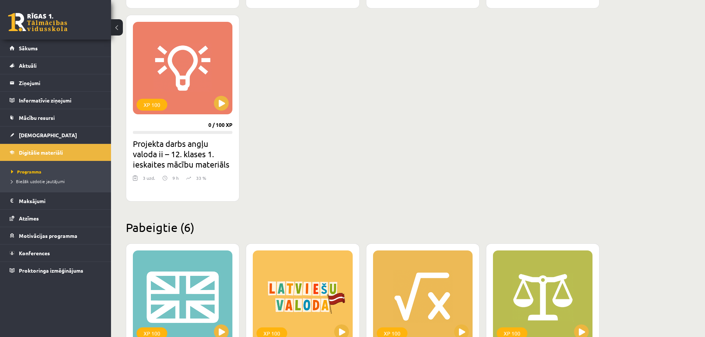
scroll to position [667, 0]
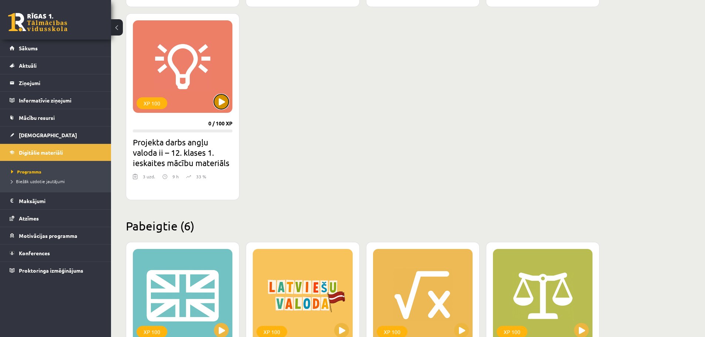
click at [221, 97] on button at bounding box center [221, 101] width 15 height 15
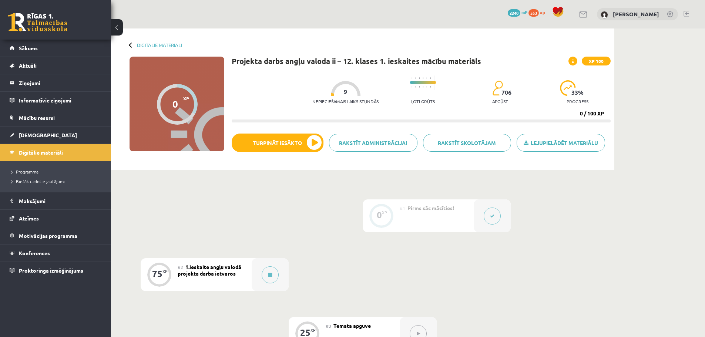
scroll to position [38, 0]
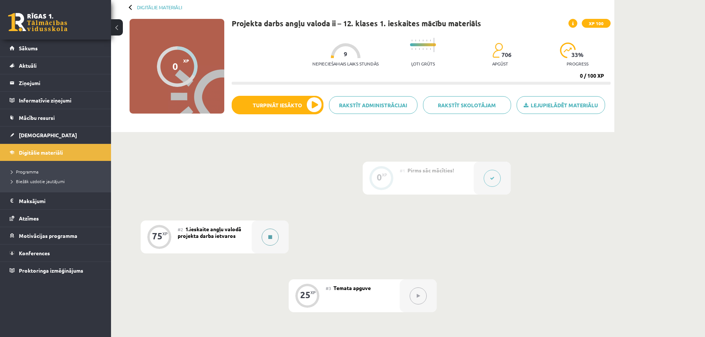
click at [263, 236] on button at bounding box center [270, 237] width 17 height 17
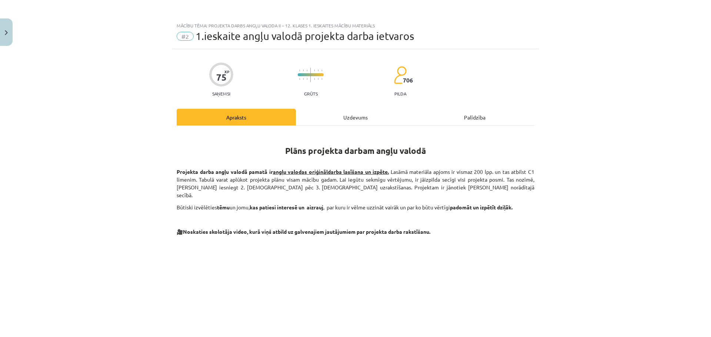
click at [345, 119] on div "Uzdevums" at bounding box center [355, 117] width 119 height 17
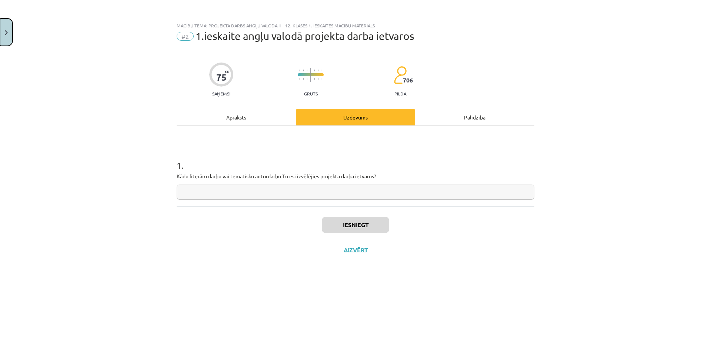
click at [7, 27] on button "Close" at bounding box center [6, 32] width 13 height 27
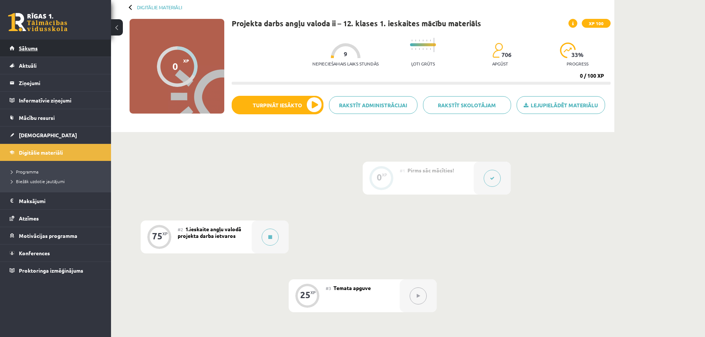
click at [32, 48] on span "Sākums" at bounding box center [28, 48] width 19 height 7
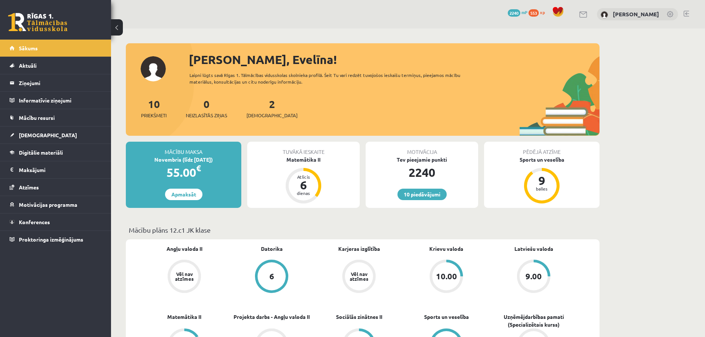
click at [686, 15] on link at bounding box center [687, 14] width 6 height 6
